Goal: Find specific page/section: Find specific page/section

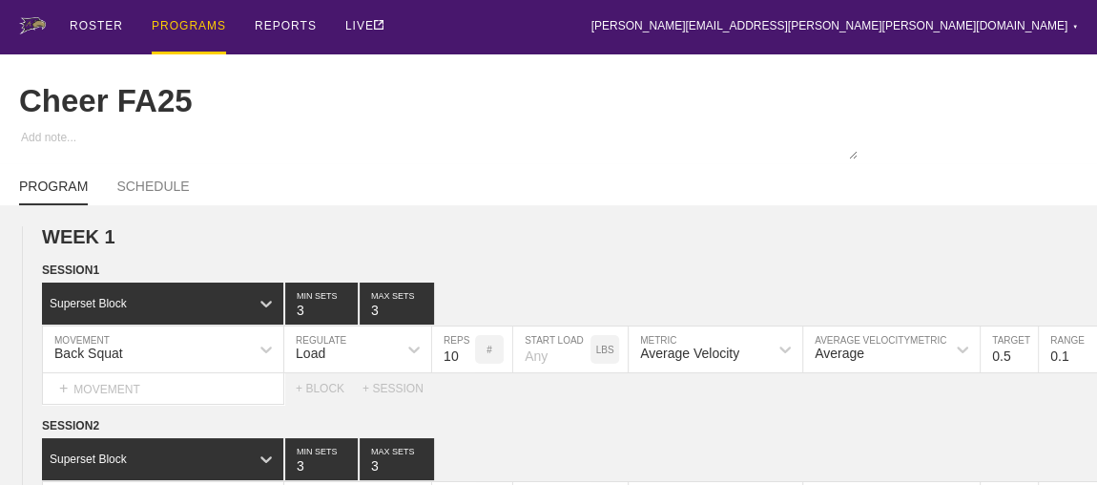
click at [193, 27] on div "PROGRAMS" at bounding box center [189, 27] width 74 height 54
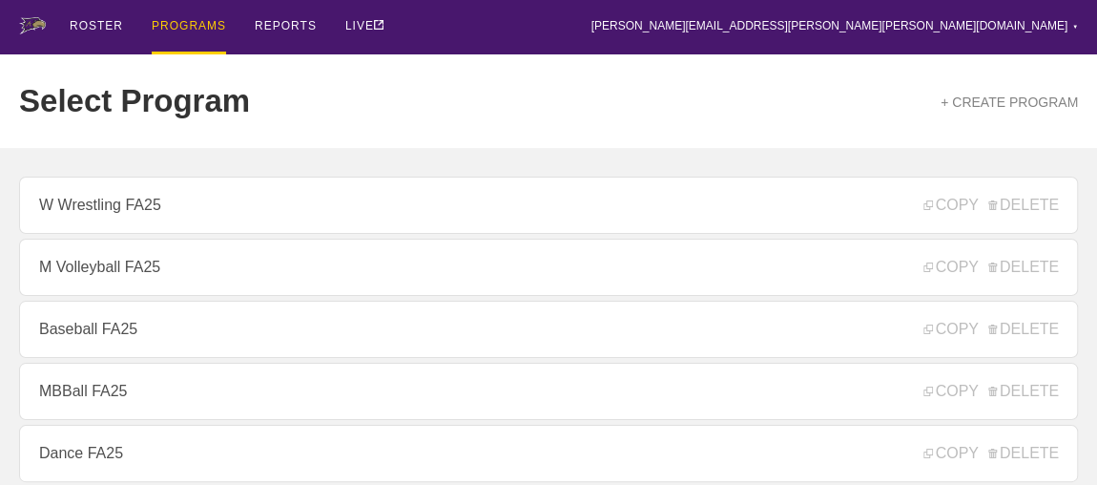
scroll to position [259, 0]
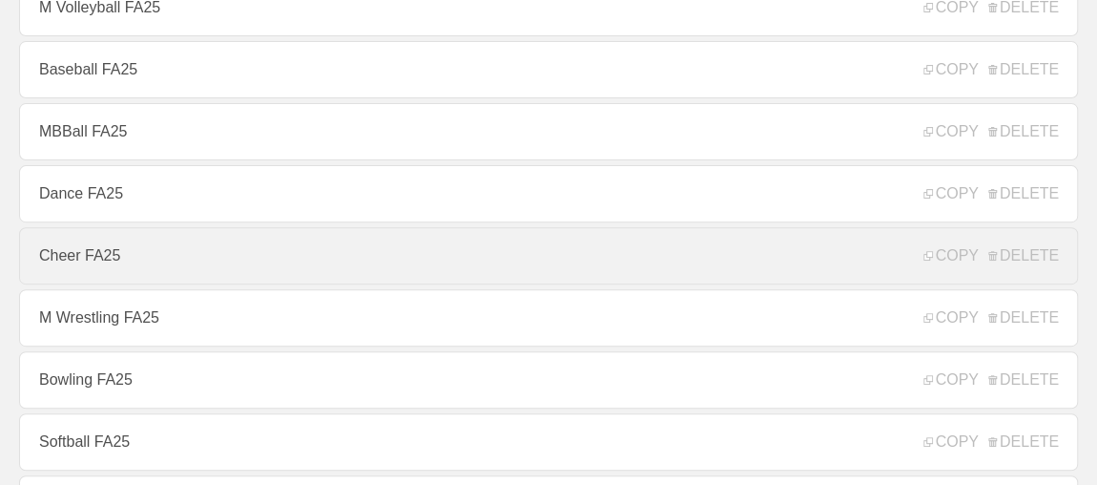
click at [110, 261] on link "Cheer FA25" at bounding box center [548, 255] width 1059 height 57
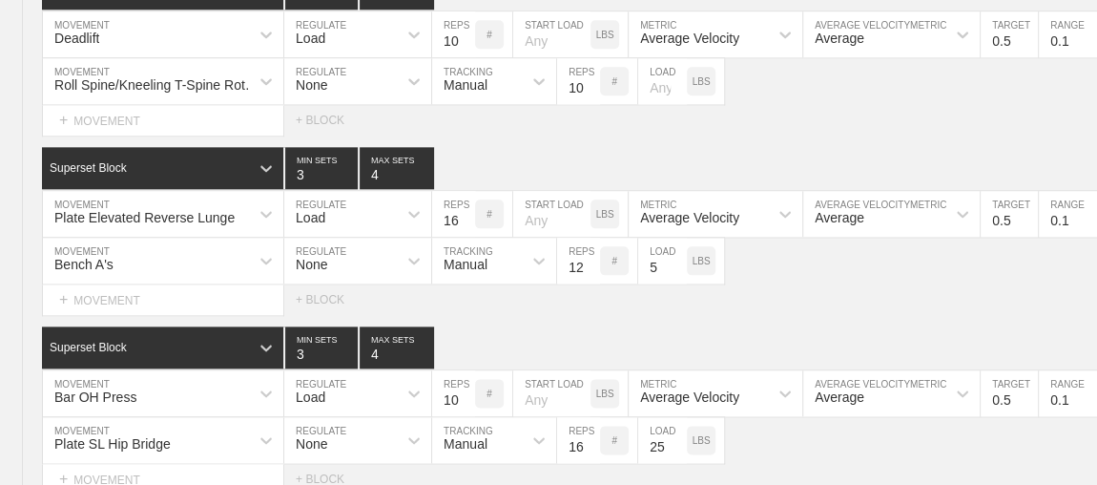
scroll to position [1191, 0]
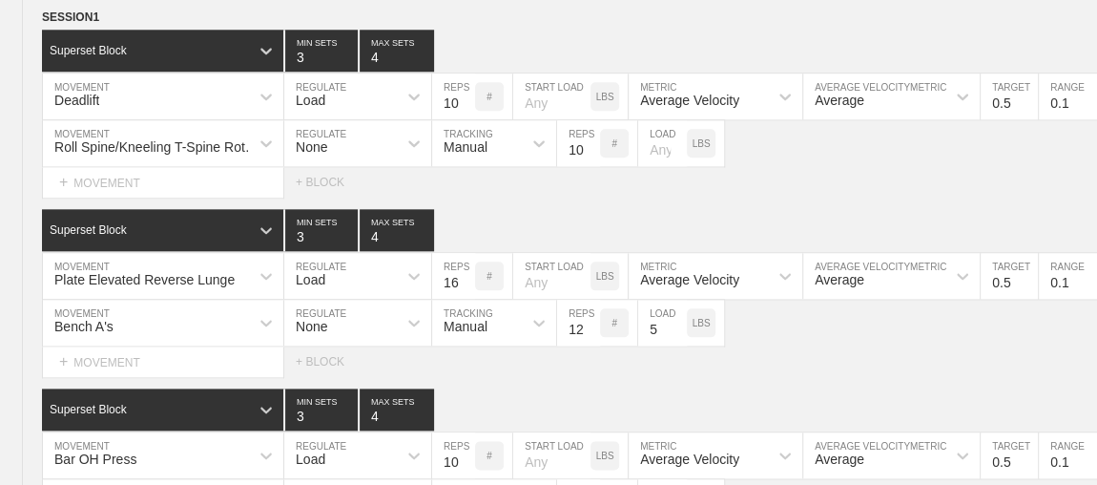
click at [235, 262] on div "Plate Elevated Reverse Lunge" at bounding box center [163, 276] width 240 height 46
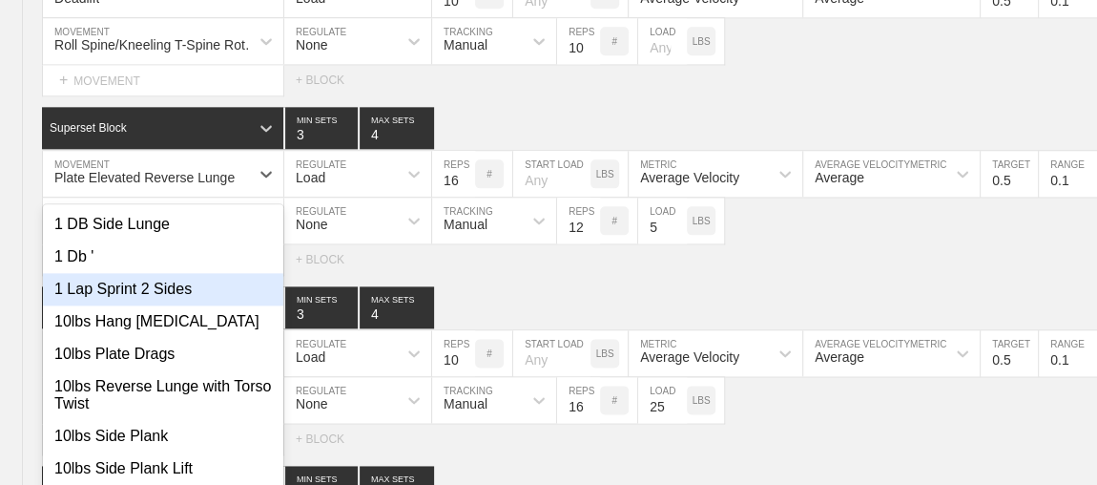
scroll to position [1315, 0]
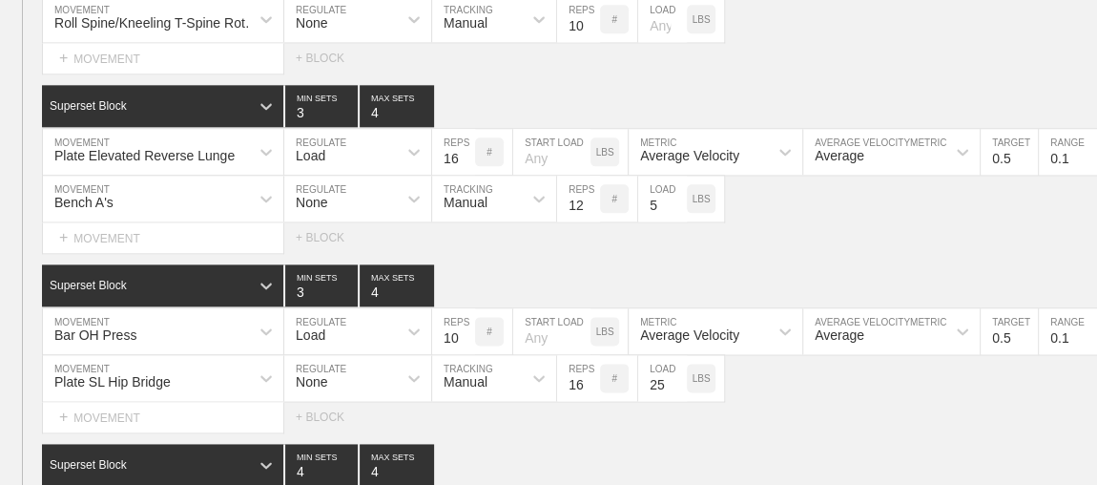
click at [635, 253] on div "Select... MOVEMENT + MOVEMENT + BLOCK" at bounding box center [548, 237] width 1097 height 31
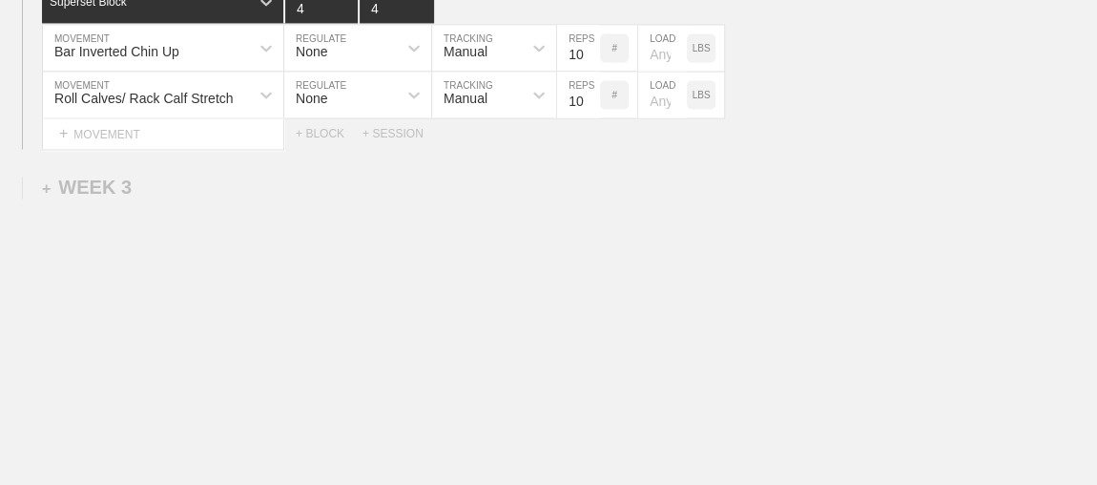
scroll to position [0, 0]
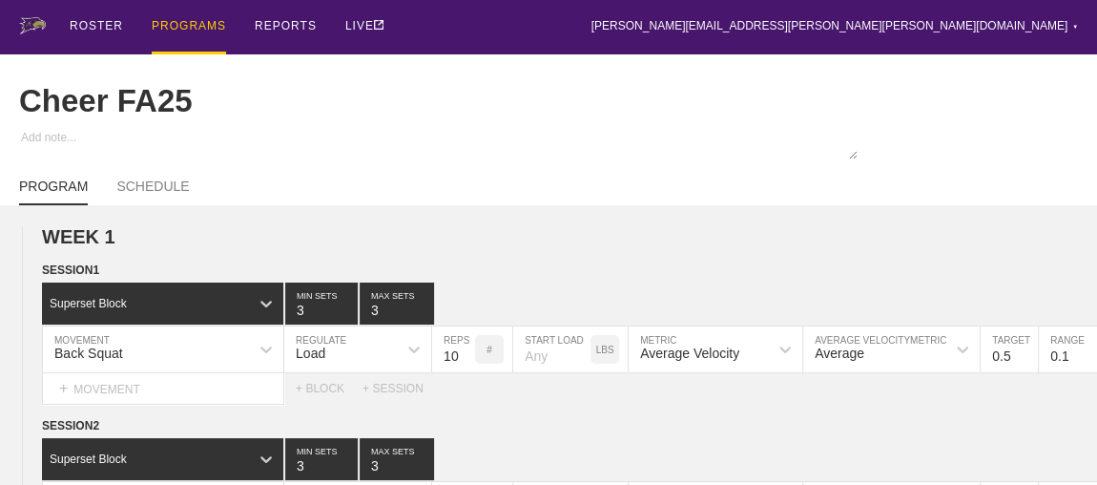
click at [168, 23] on div "PROGRAMS" at bounding box center [189, 27] width 74 height 54
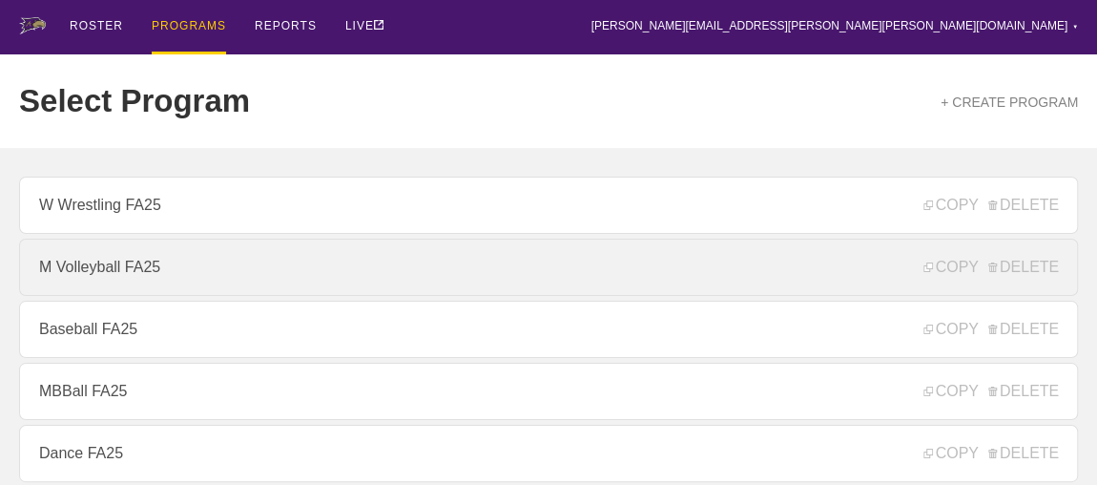
scroll to position [259, 0]
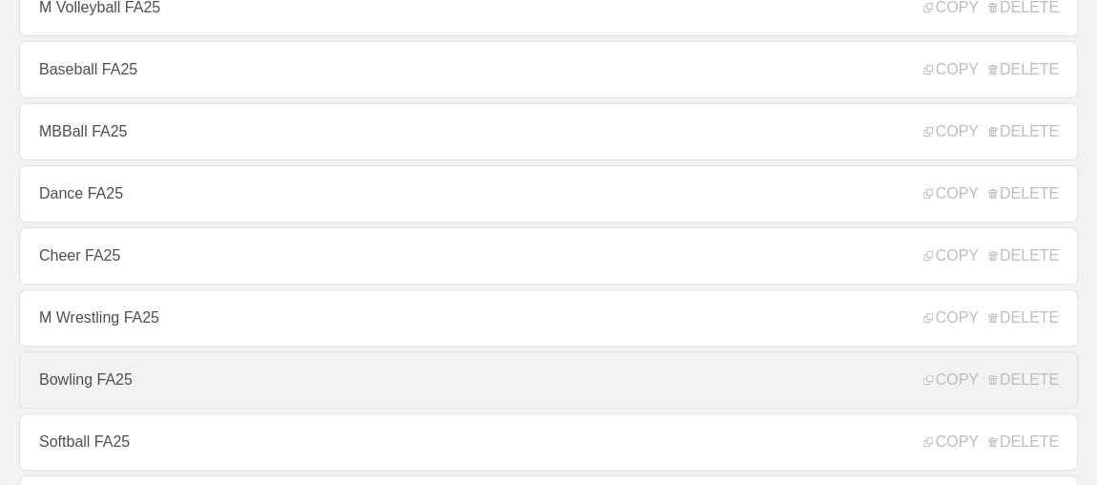
click at [107, 383] on link "Bowling FA25" at bounding box center [548, 379] width 1059 height 57
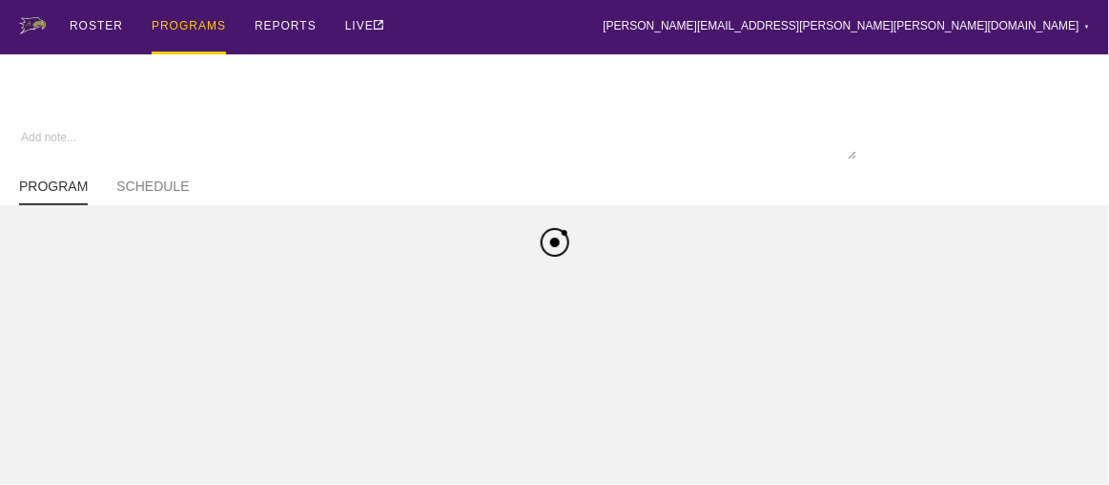
type textarea "x"
type input "Bowling FA25"
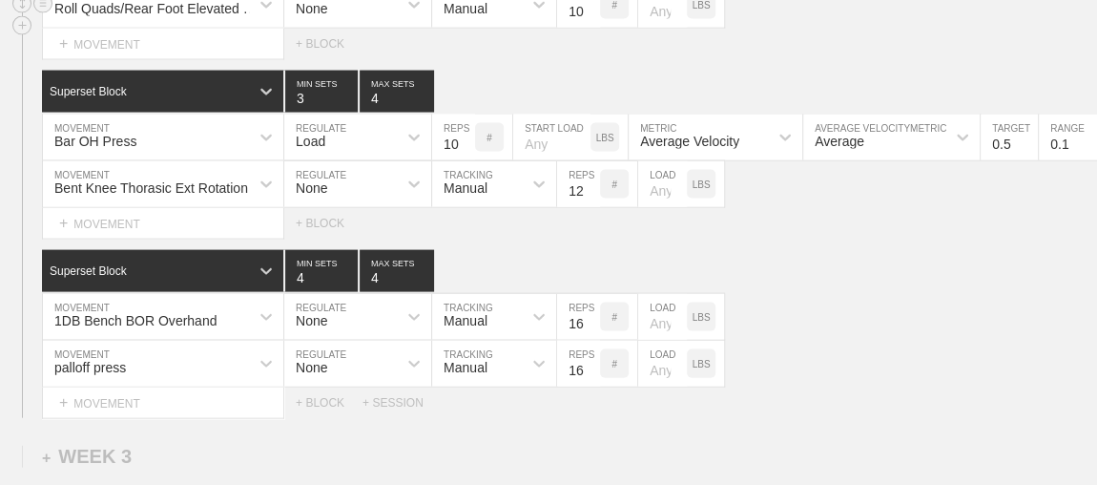
scroll to position [2120, 0]
